Goal: Task Accomplishment & Management: Manage account settings

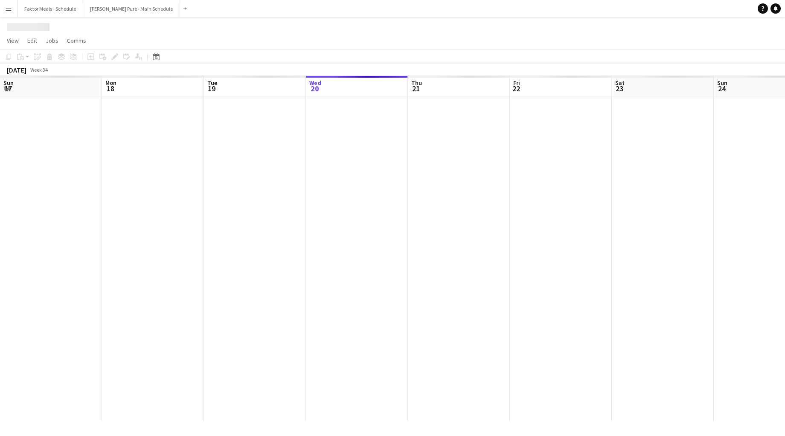
scroll to position [0, 204]
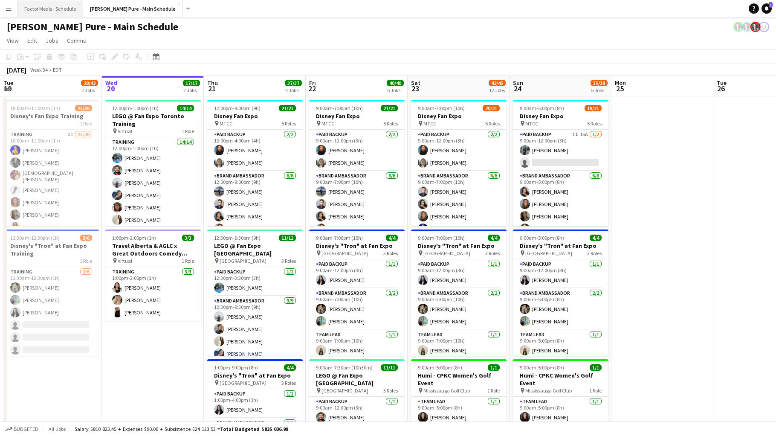
click at [49, 12] on button "Factor Meals - Schedule Close" at bounding box center [50, 8] width 66 height 17
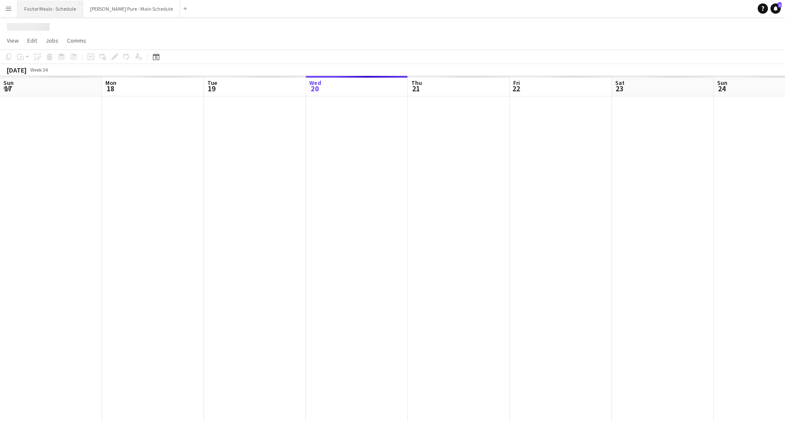
scroll to position [0, 204]
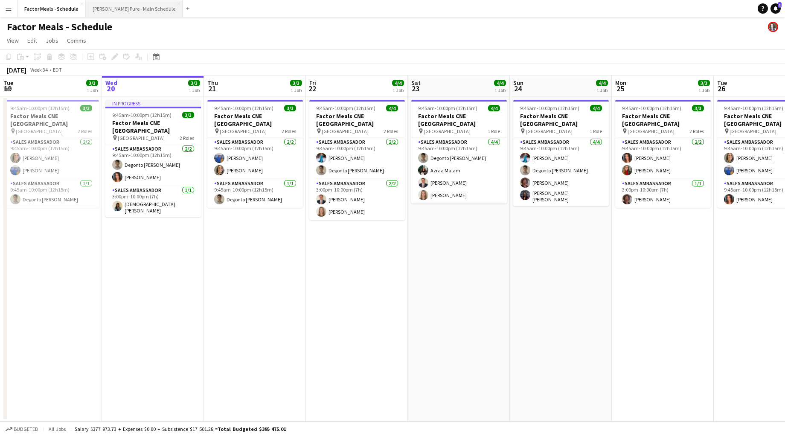
click at [121, 7] on button "[PERSON_NAME] Pure - Main Schedule Close" at bounding box center [134, 8] width 97 height 17
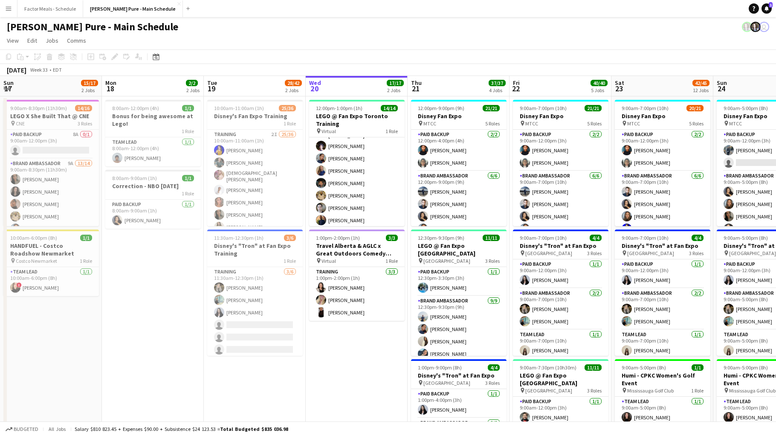
drag, startPoint x: 677, startPoint y: 72, endPoint x: 323, endPoint y: 90, distance: 354.3
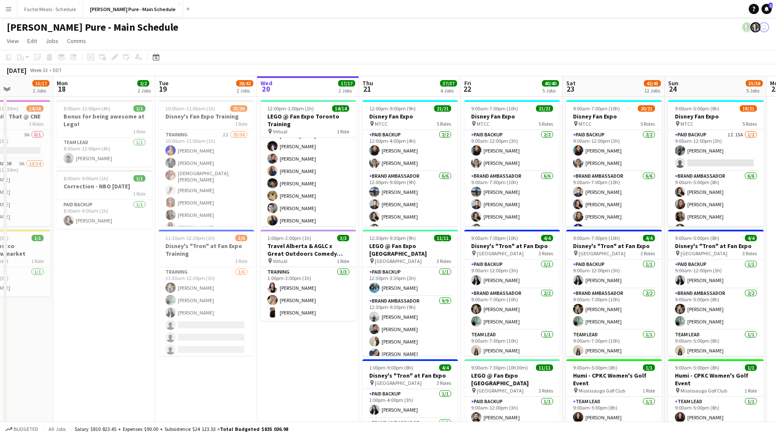
scroll to position [0, 246]
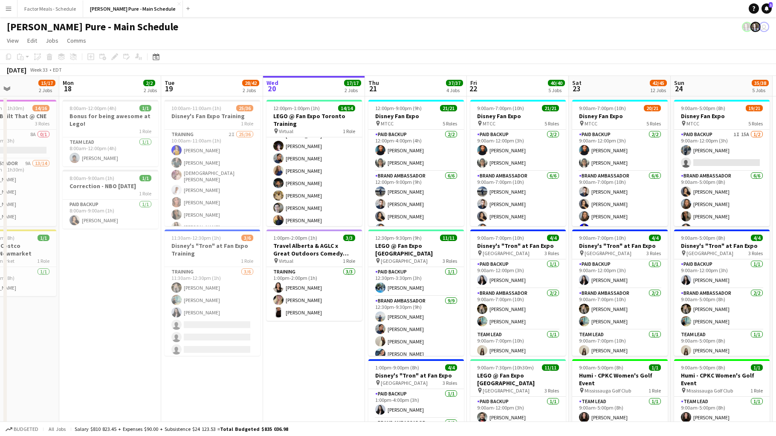
drag, startPoint x: 594, startPoint y: 161, endPoint x: 552, endPoint y: 180, distance: 46.6
click at [46, 13] on button "Factor Meals - Schedule Close" at bounding box center [50, 8] width 66 height 17
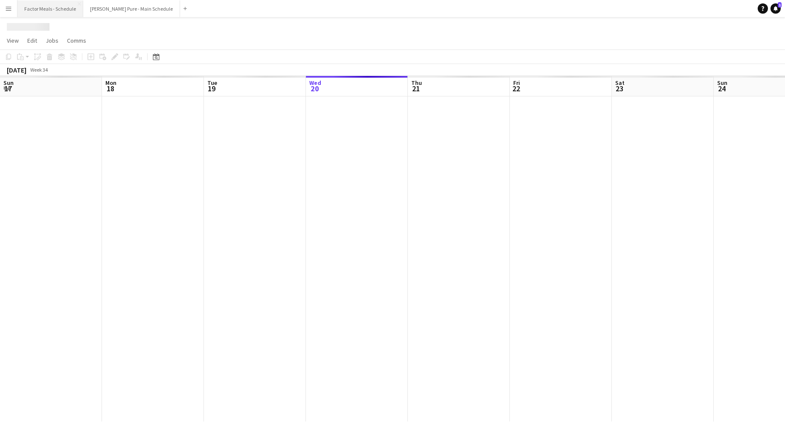
scroll to position [0, 204]
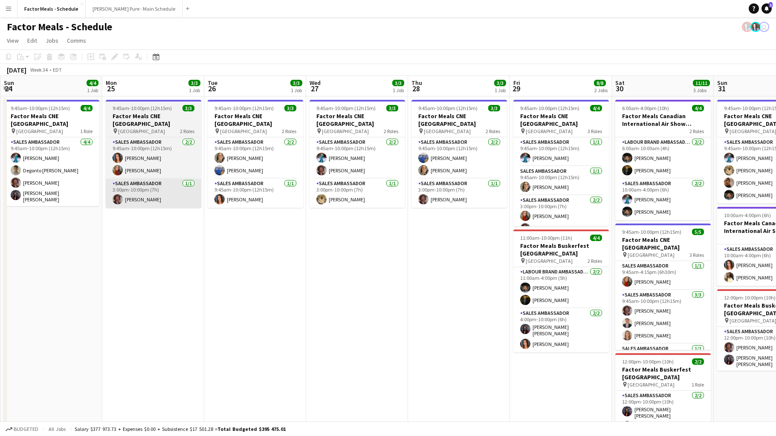
drag, startPoint x: 630, startPoint y: 136, endPoint x: 133, endPoint y: 184, distance: 499.9
click at [129, 182] on app-calendar-viewport "Thu 21 3/3 1 Job Fri 22 4/4 1 Job Sat 23 4/4 1 Job Sun 24 4/4 1 Job Mon 25 3/3 …" at bounding box center [388, 284] width 776 height 416
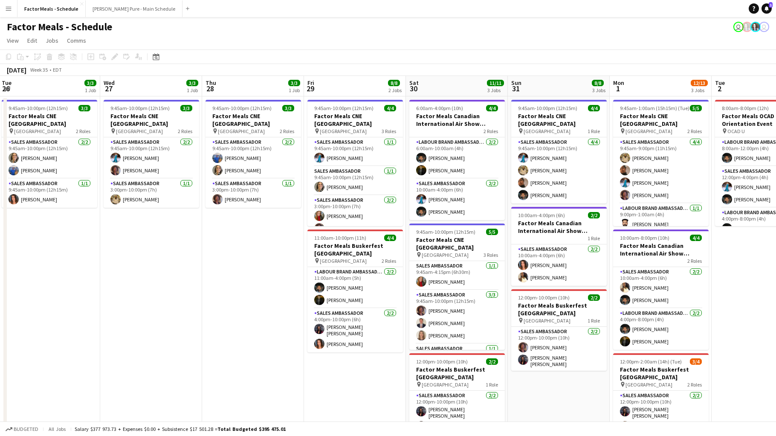
scroll to position [0, 311]
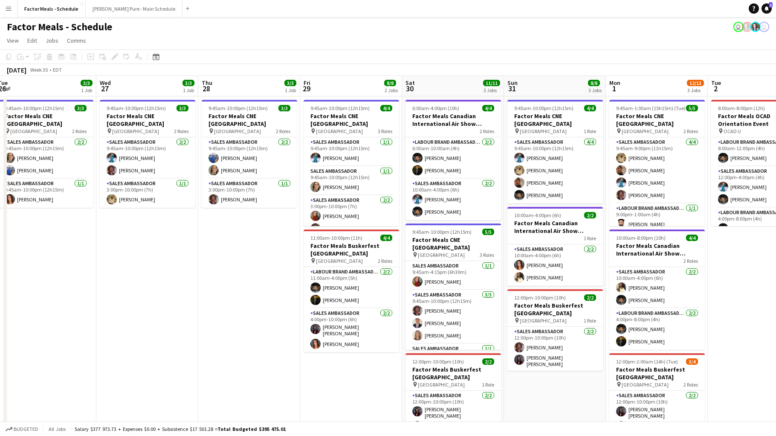
drag, startPoint x: 462, startPoint y: 148, endPoint x: 245, endPoint y: 170, distance: 217.8
click at [245, 170] on app-calendar-viewport "Sat 23 4/4 1 Job Sun 24 4/4 1 Job Mon 25 3/3 1 Job Tue 26 3/3 1 Job Wed 27 3/3 …" at bounding box center [388, 284] width 776 height 416
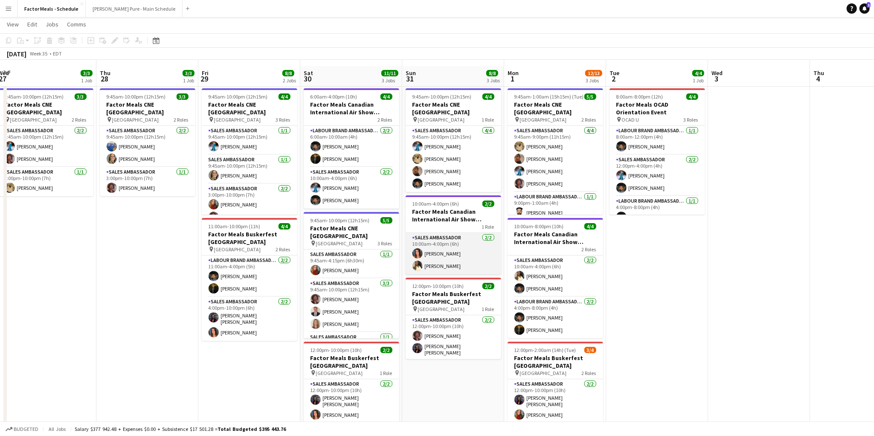
scroll to position [0, 0]
